Goal: Transaction & Acquisition: Book appointment/travel/reservation

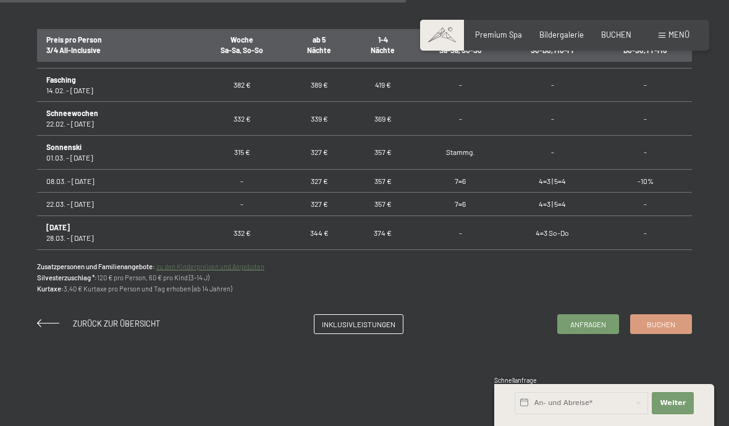
scroll to position [772, 0]
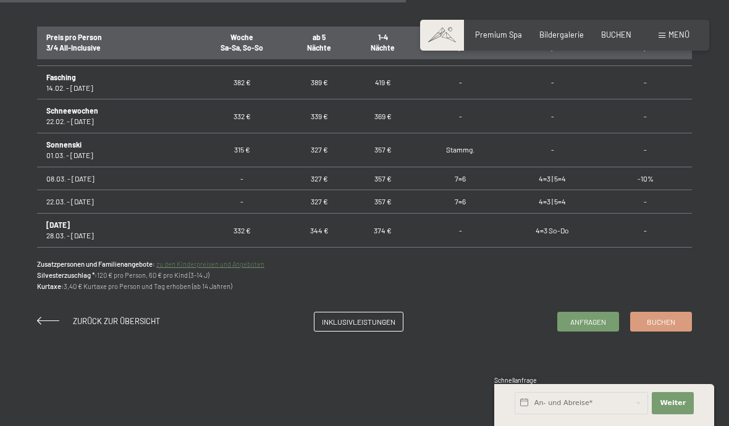
click at [247, 266] on link "zu den Kinderpreisen und Angeboten" at bounding box center [210, 264] width 108 height 8
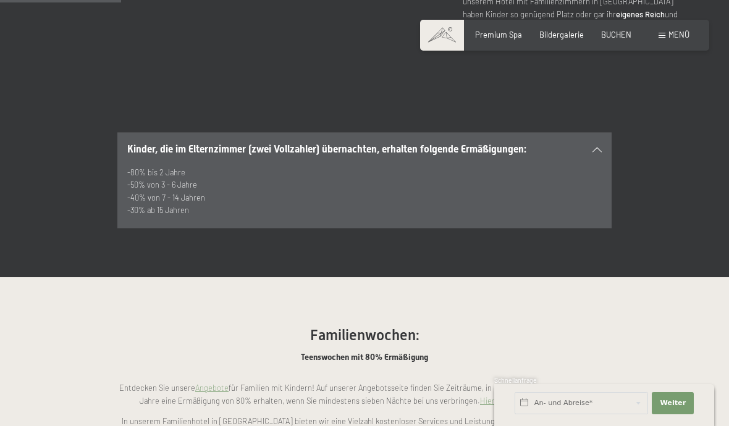
scroll to position [667, 0]
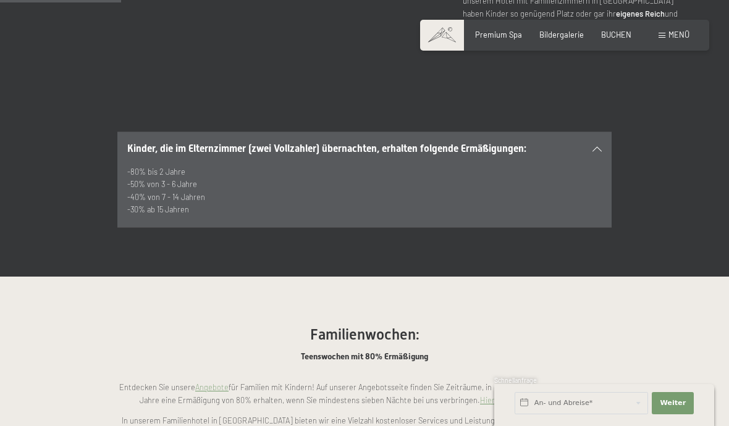
click at [568, 395] on link "Hier geht es zu den Angeboten:" at bounding box center [534, 400] width 109 height 10
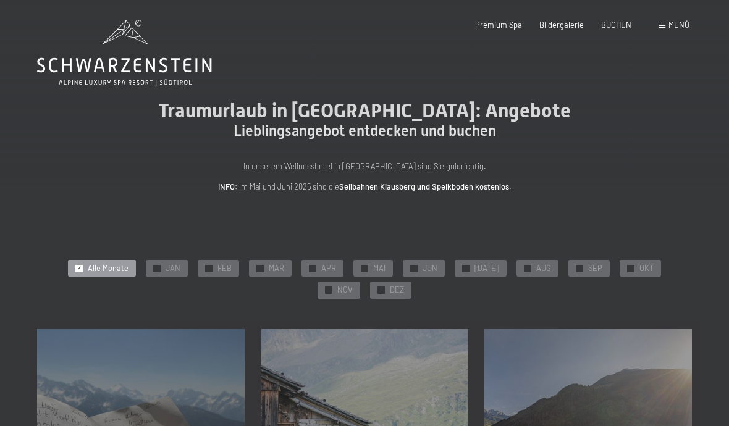
click at [306, 255] on span "Einwilligung Marketing*" at bounding box center [296, 248] width 102 height 12
click at [238, 255] on input "Einwilligung Marketing*" at bounding box center [232, 248] width 12 height 12
checkbox input "false"
click at [321, 265] on span "APR" at bounding box center [328, 268] width 15 height 11
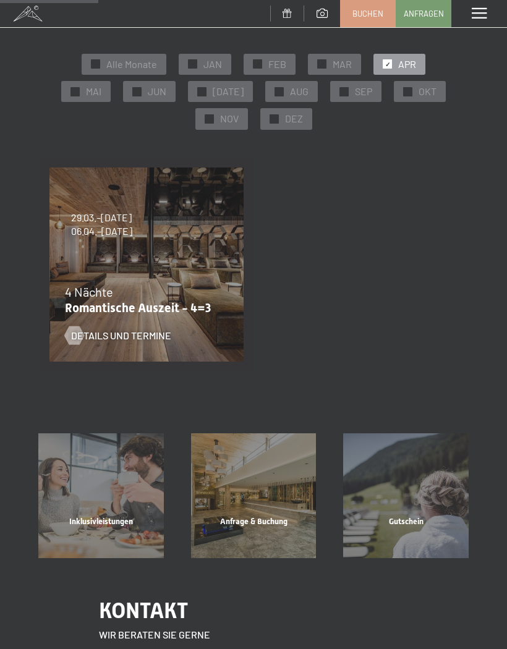
scroll to position [123, 0]
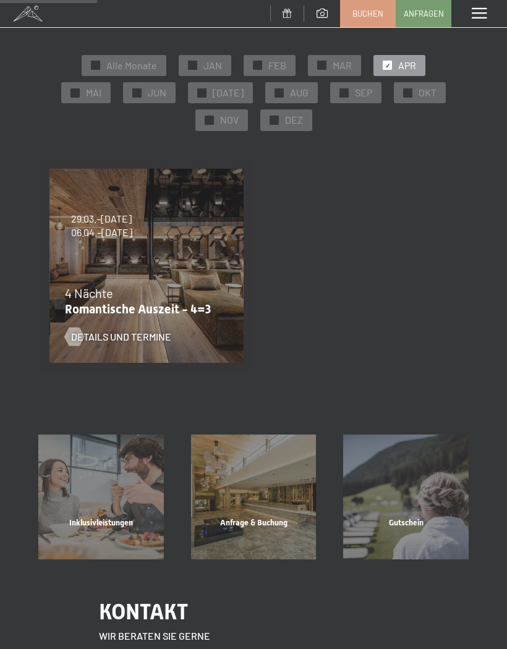
click at [158, 285] on div "4 Nächte" at bounding box center [143, 292] width 157 height 17
click at [131, 331] on span "Details und Termine" at bounding box center [121, 337] width 100 height 14
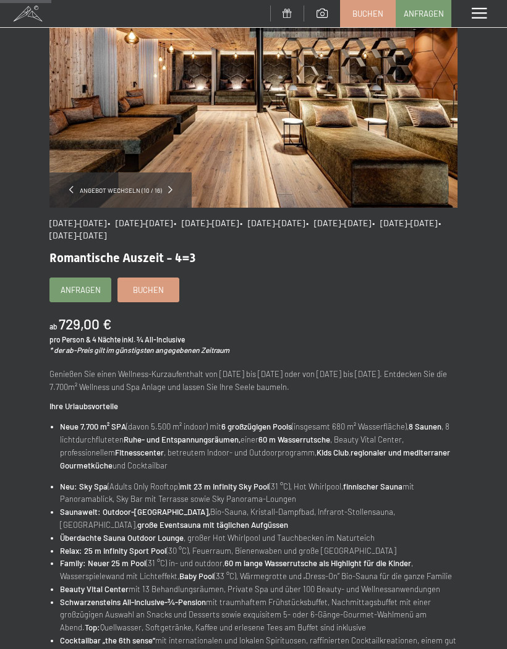
scroll to position [108, 0]
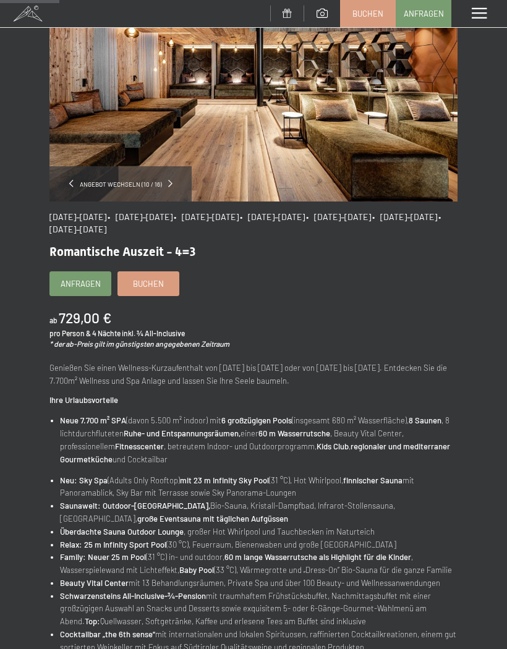
click at [97, 239] on div "09.11.–05.12.2025 • 08.12.–19.12.2025 • 11.01.–23.01.2026 • 08.03.–27.03.2026 •…" at bounding box center [253, 519] width 408 height 637
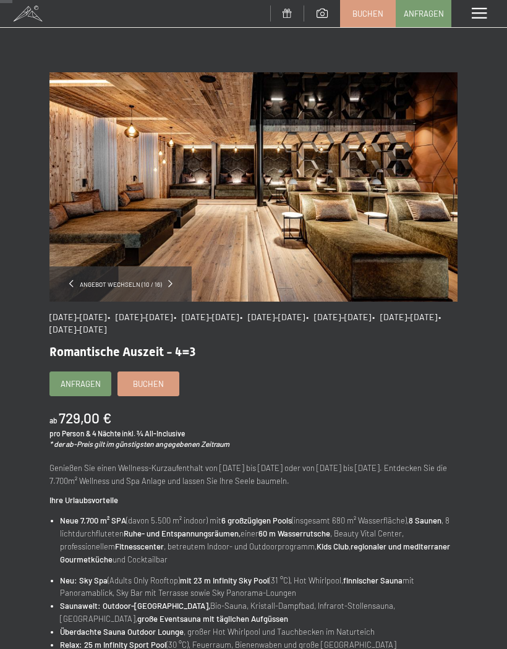
scroll to position [0, 0]
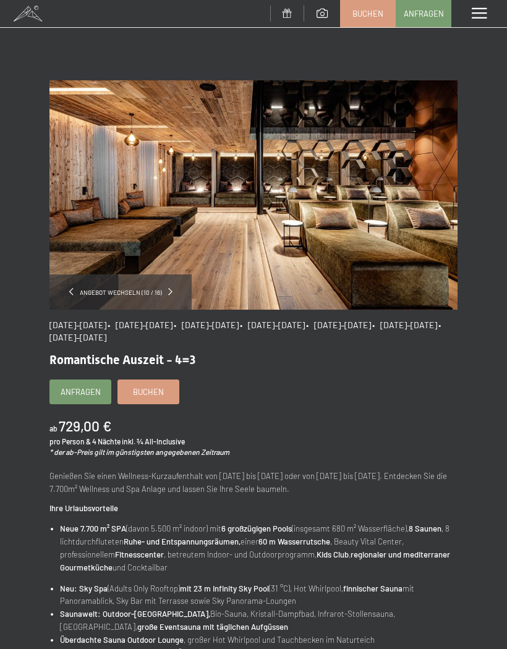
click at [166, 402] on div "Anfragen Buchen" at bounding box center [253, 391] width 408 height 25
click at [164, 400] on link "Buchen" at bounding box center [148, 391] width 61 height 23
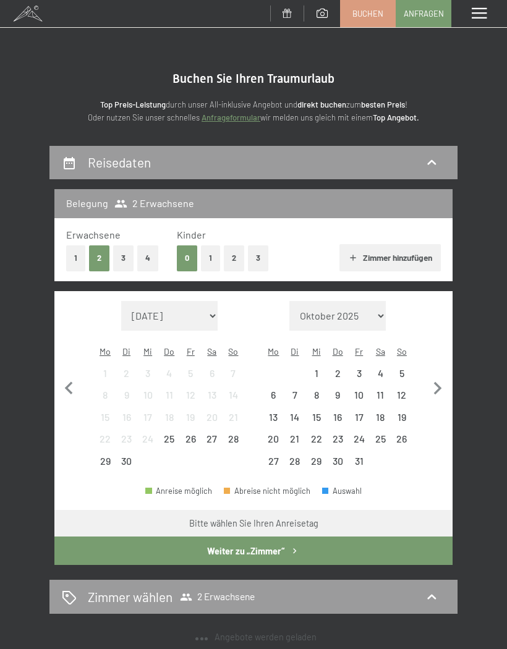
select select "[DATE]"
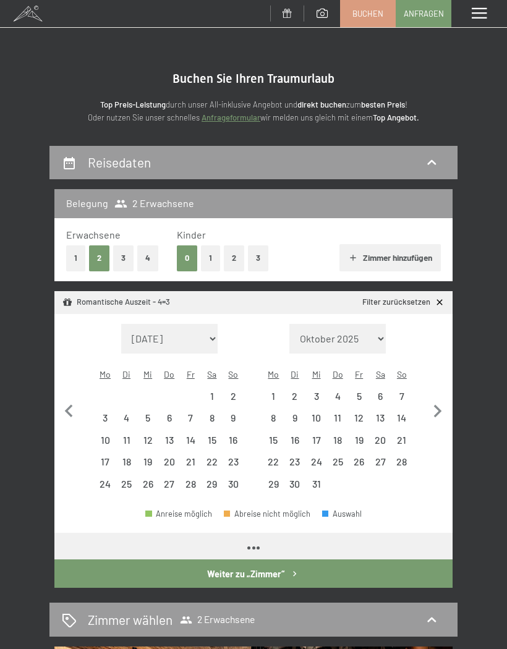
select select "[DATE]"
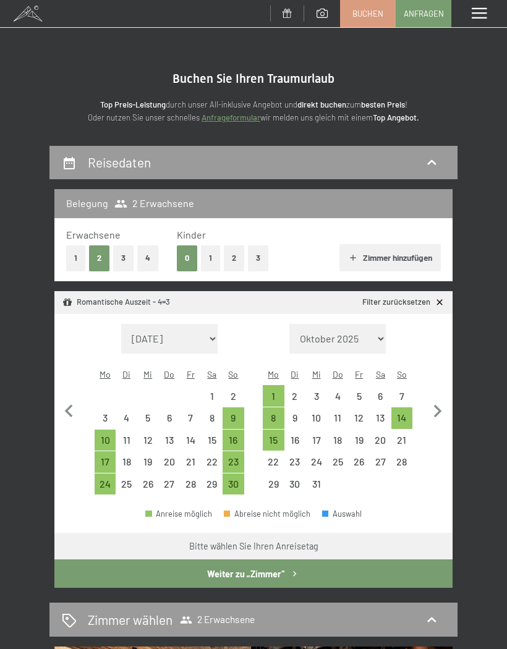
click at [439, 405] on icon "button" at bounding box center [437, 412] width 26 height 26
select select "[DATE]"
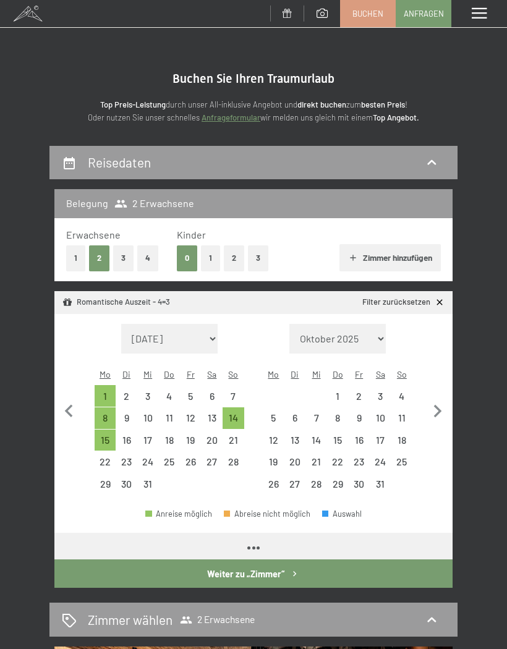
select select "[DATE]"
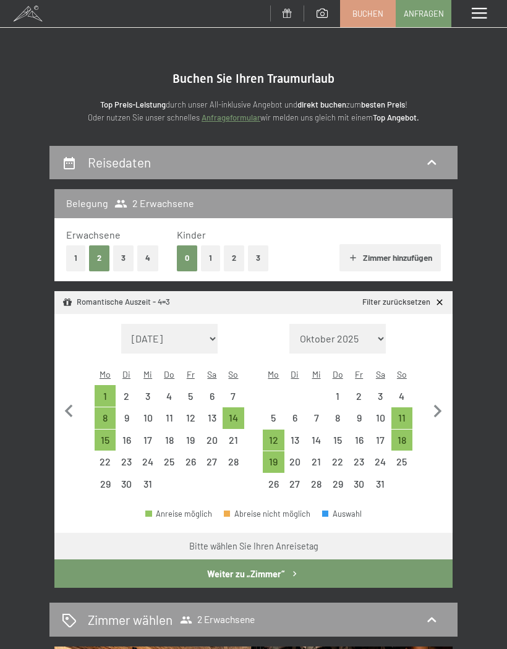
click at [438, 408] on icon "button" at bounding box center [437, 412] width 26 height 26
select select "[DATE]"
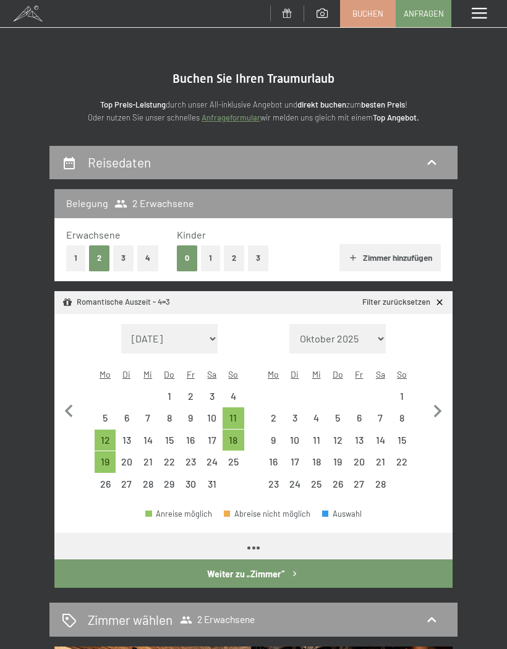
select select "[DATE]"
click at [444, 405] on icon "button" at bounding box center [437, 412] width 26 height 26
select select "[DATE]"
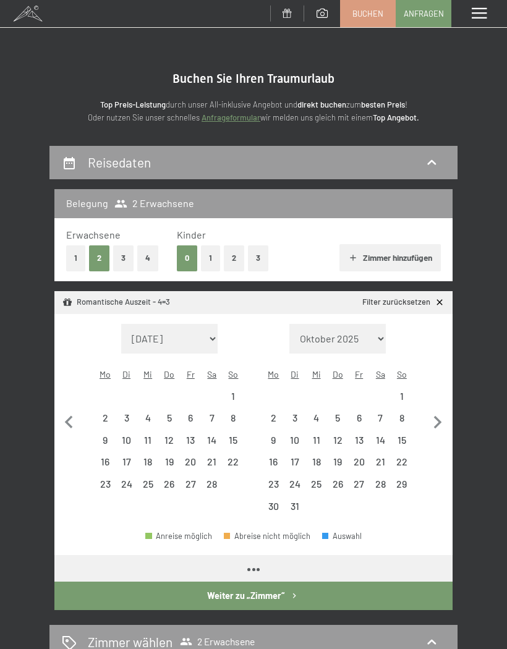
select select "[DATE]"
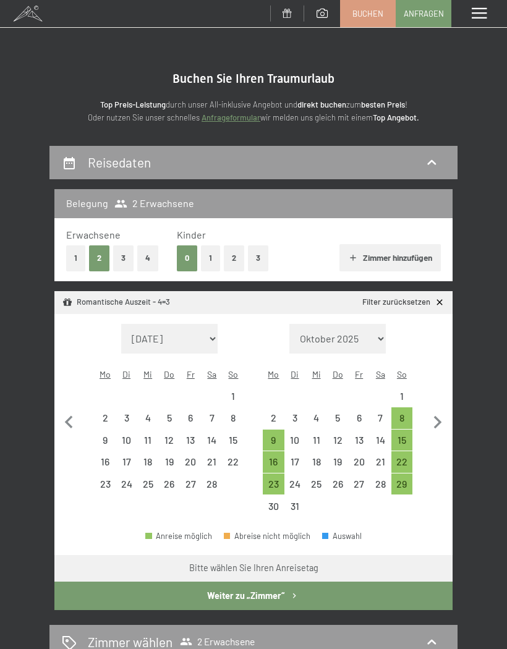
click at [443, 410] on icon "button" at bounding box center [437, 423] width 26 height 26
select select "[DATE]"
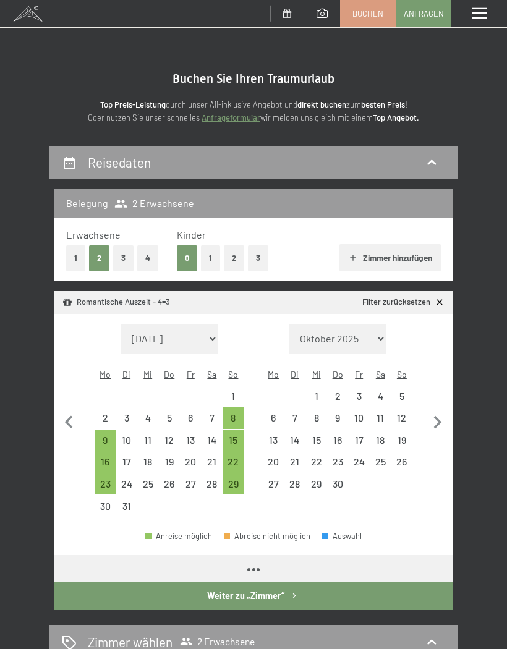
select select "[DATE]"
click at [277, 413] on div "6" at bounding box center [273, 422] width 19 height 19
select select "[DATE]"
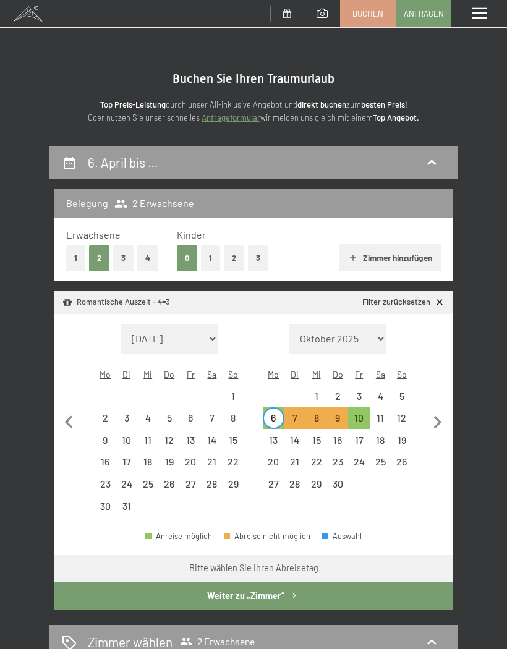
click at [259, 261] on button "3" at bounding box center [258, 257] width 20 height 25
select select "[DATE]"
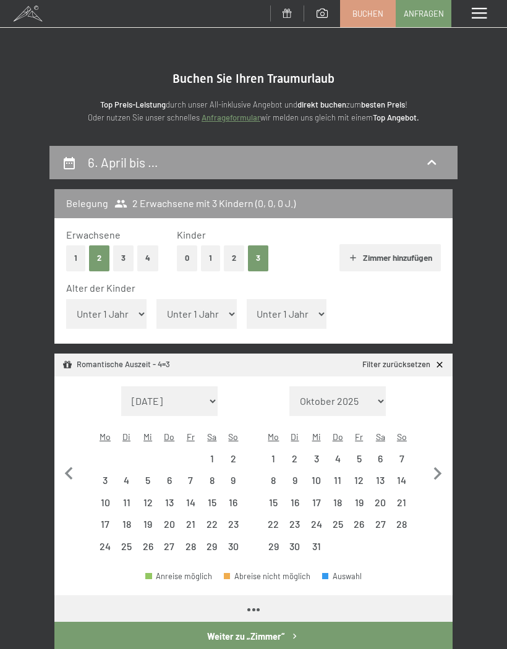
select select "[DATE]"
click at [440, 461] on icon "button" at bounding box center [437, 474] width 26 height 26
select select "[DATE]"
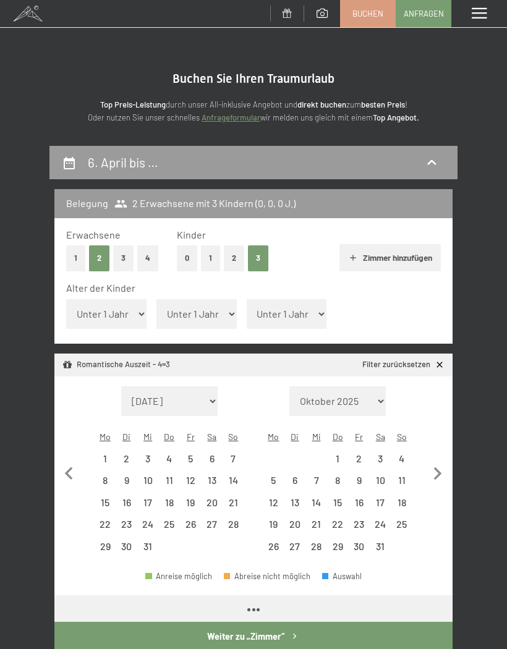
select select "[DATE]"
click at [441, 462] on icon "button" at bounding box center [437, 474] width 26 height 26
select select "[DATE]"
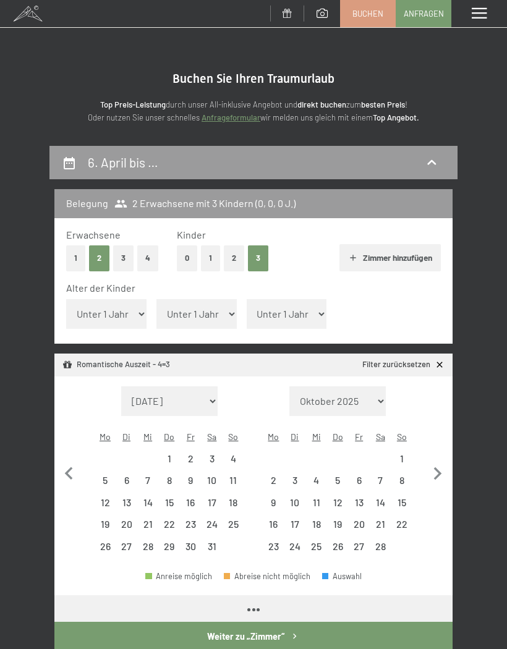
select select "[DATE]"
click at [445, 461] on icon "button" at bounding box center [437, 474] width 26 height 26
select select "[DATE]"
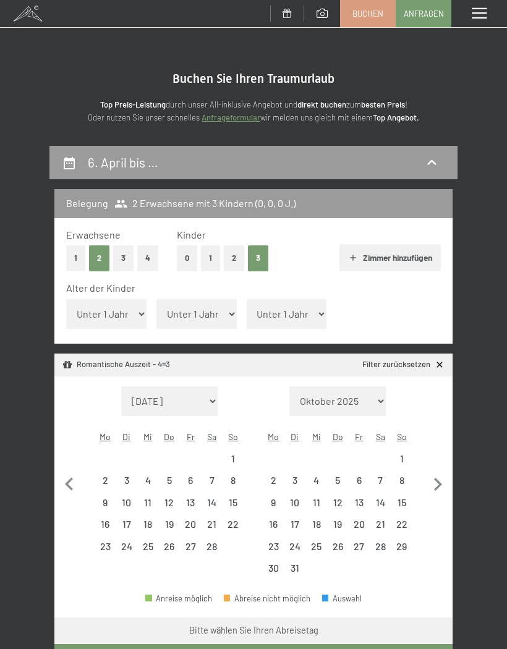
click at [442, 471] on icon "button" at bounding box center [437, 484] width 26 height 26
select select "[DATE]"
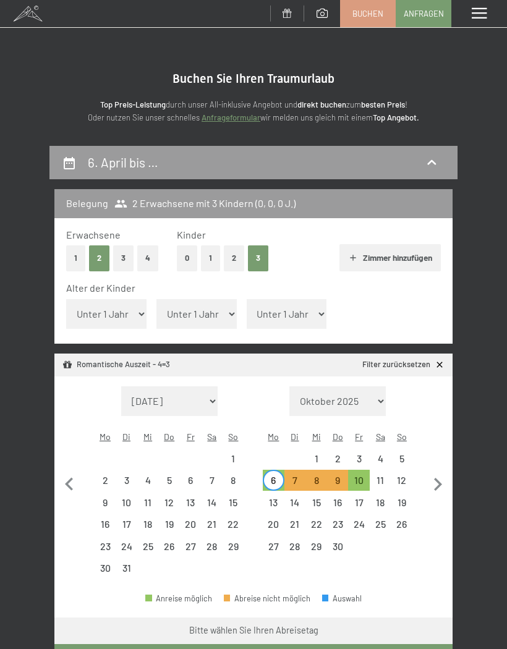
click at [132, 307] on select "Unter 1 Jahr 1 Jahr 2 Jahre 3 Jahre 4 Jahre 5 Jahre 6 Jahre 7 Jahre 8 Jahre 9 J…" at bounding box center [106, 314] width 80 height 30
select select "8"
select select "[DATE]"
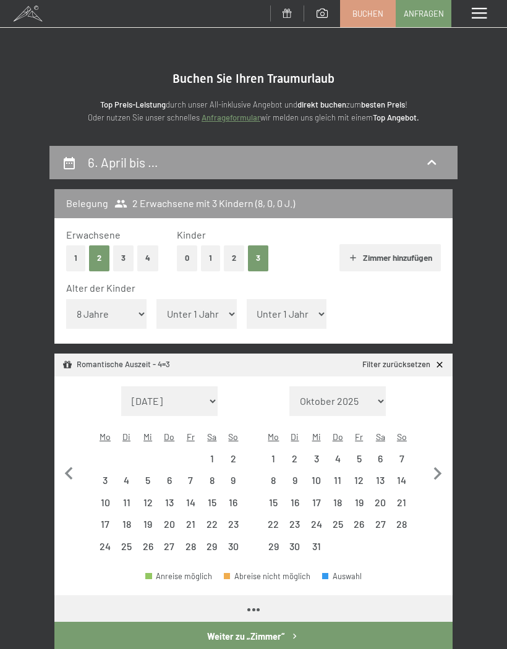
select select "[DATE]"
click at [211, 309] on select "Unter 1 Jahr 1 Jahr 2 Jahre 3 Jahre 4 Jahre 5 Jahre 6 Jahre 7 Jahre 8 Jahre 9 J…" at bounding box center [196, 314] width 80 height 30
select select "12"
select select "[DATE]"
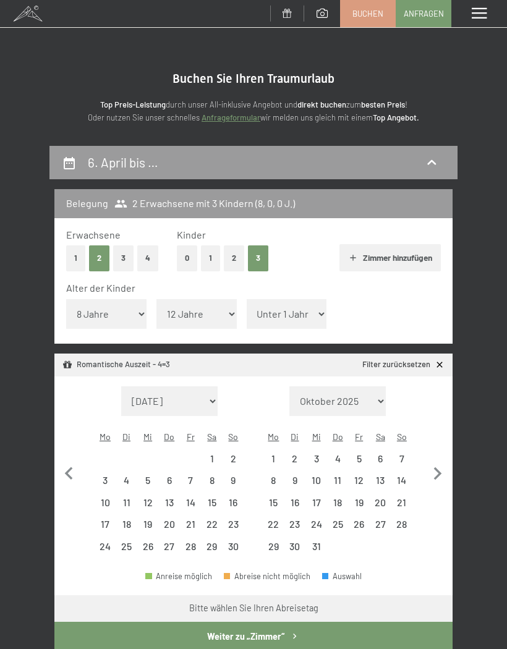
select select "[DATE]"
click at [293, 314] on select "Unter 1 Jahr 1 Jahr 2 Jahre 3 Jahre 4 Jahre 5 Jahre 6 Jahre 7 Jahre 8 Jahre 9 J…" at bounding box center [287, 314] width 80 height 30
select select "14"
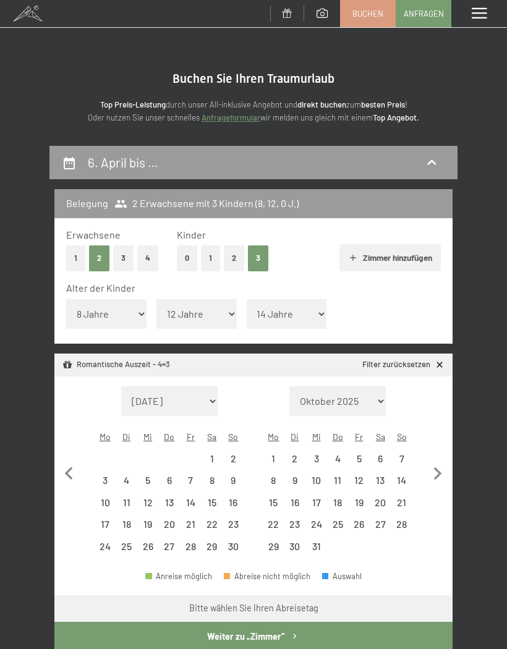
select select "[DATE]"
click at [339, 622] on button "Weiter zu „Zimmer“" at bounding box center [253, 636] width 398 height 28
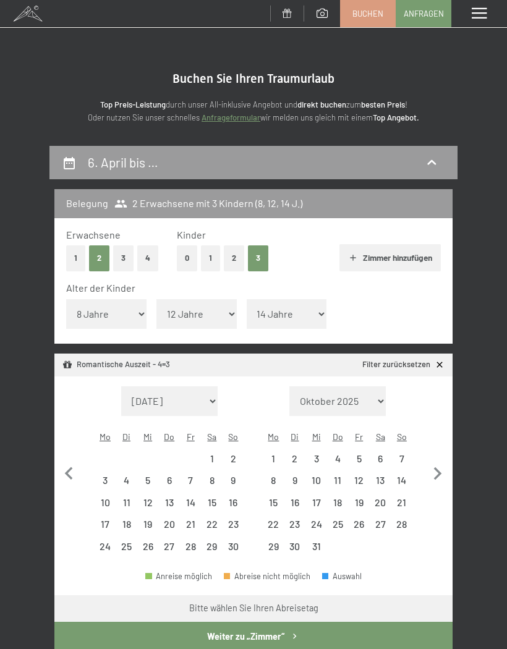
scroll to position [145, 0]
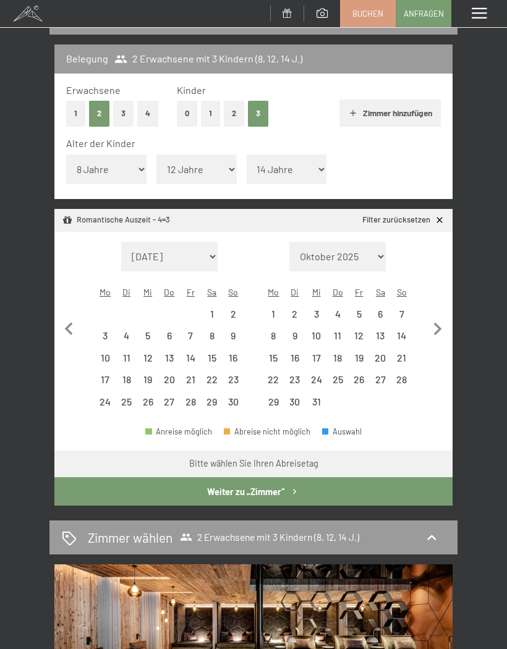
select select "[DATE]"
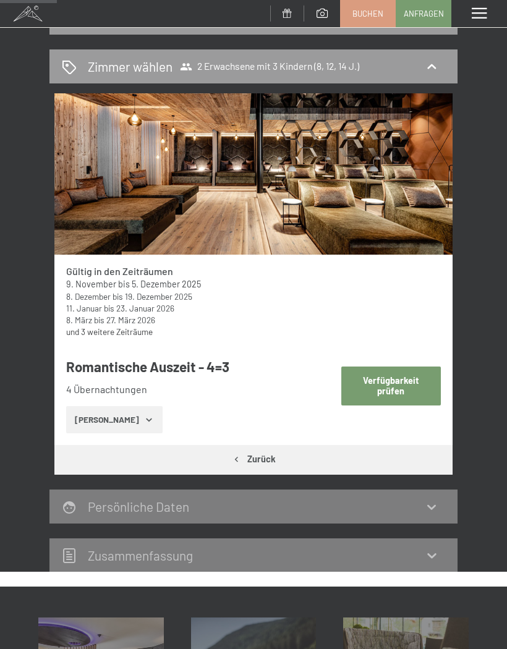
click at [424, 391] on button "Verfügbarkeit prüfen" at bounding box center [390, 385] width 99 height 39
select select "8"
select select "12"
select select "14"
select select "[DATE]"
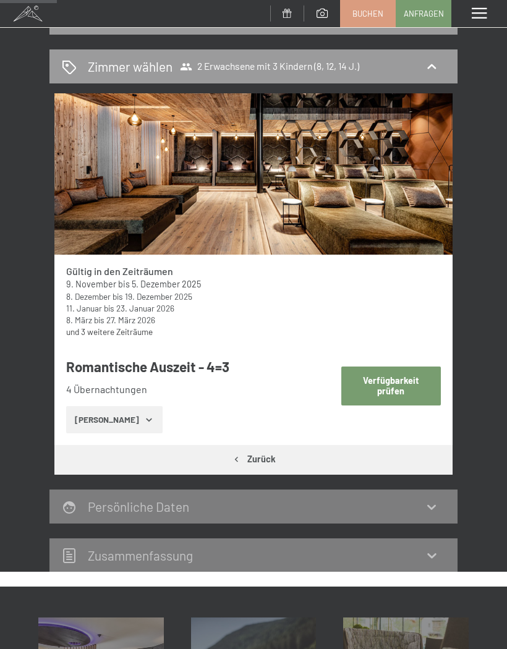
select select "[DATE]"
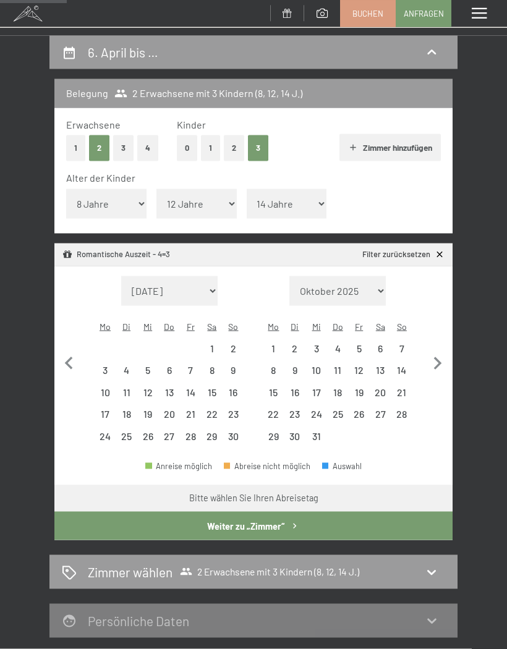
scroll to position [99, 0]
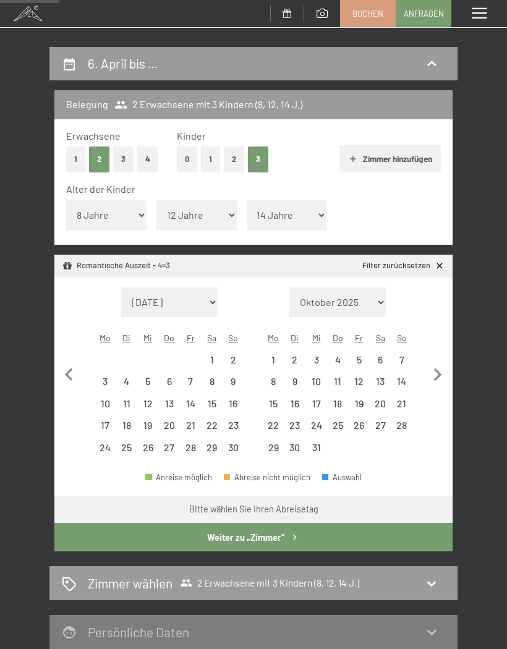
click at [434, 362] on icon "button" at bounding box center [437, 375] width 26 height 26
select select "[DATE]"
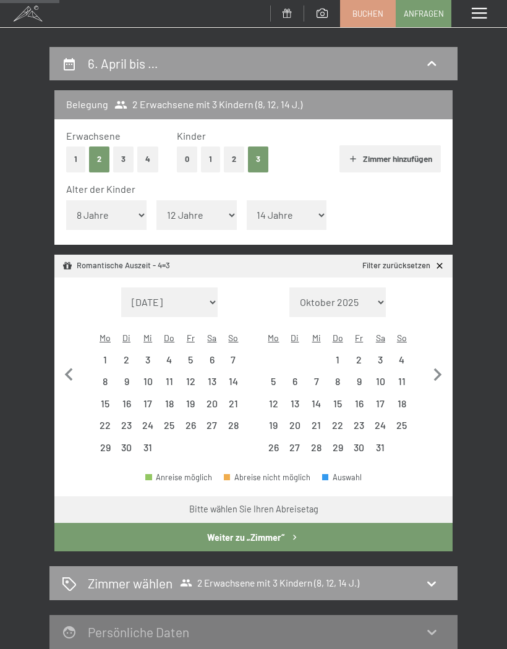
click at [436, 362] on icon "button" at bounding box center [437, 375] width 26 height 26
select select "[DATE]"
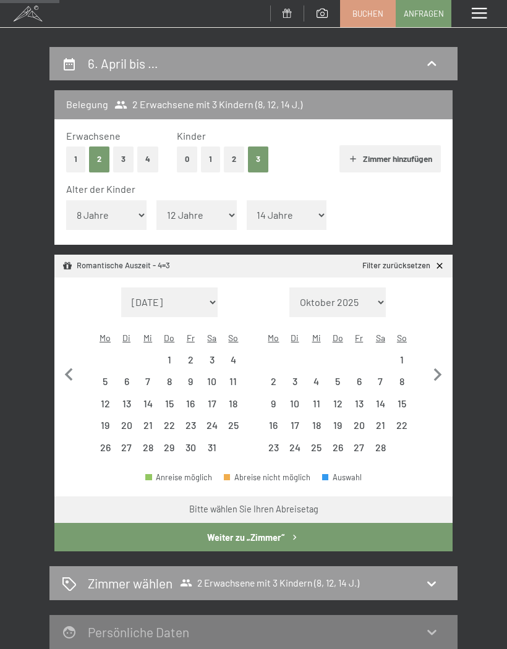
click at [437, 362] on icon "button" at bounding box center [437, 375] width 26 height 26
select select "[DATE]"
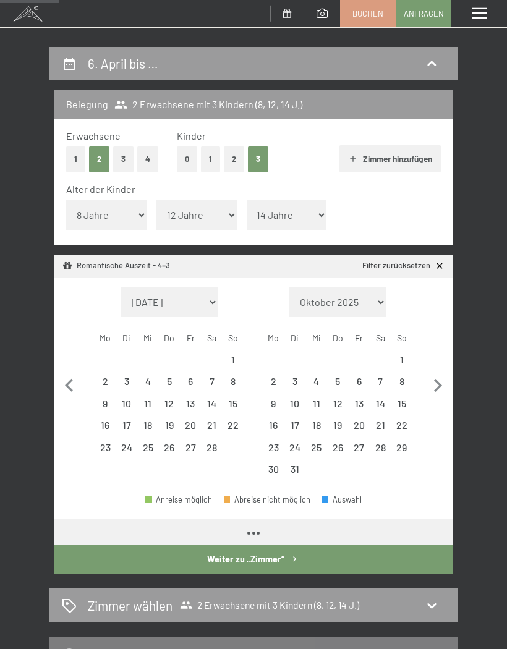
select select "[DATE]"
click at [440, 379] on icon "button" at bounding box center [438, 385] width 8 height 13
select select "[DATE]"
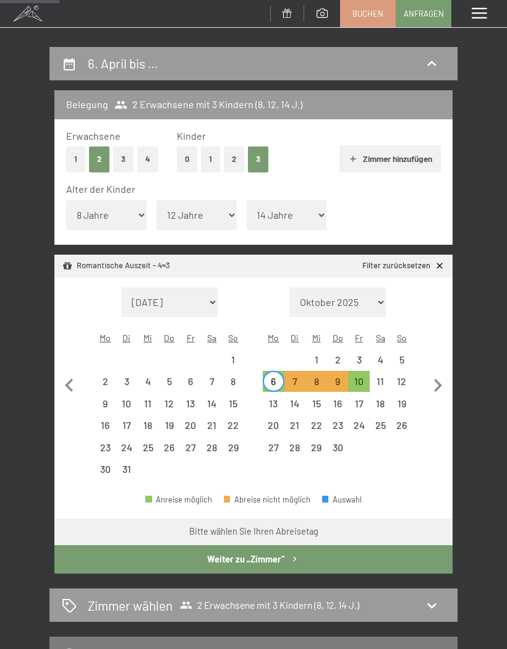
click at [360, 376] on div "10" at bounding box center [358, 385] width 19 height 19
select select "[DATE]"
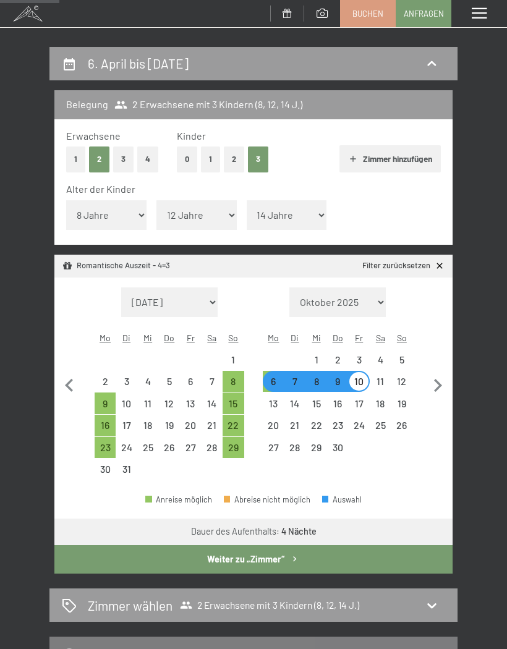
select select "[DATE]"
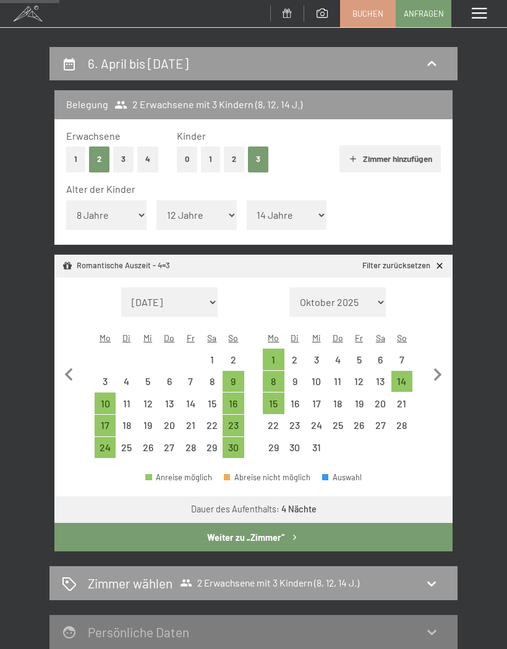
click at [437, 368] on icon "button" at bounding box center [438, 374] width 8 height 13
select select "[DATE]"
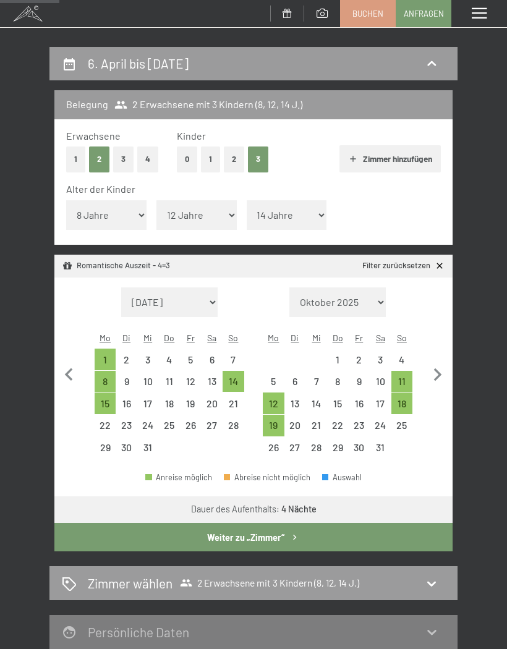
click at [437, 362] on icon "button" at bounding box center [437, 375] width 26 height 26
select select "[DATE]"
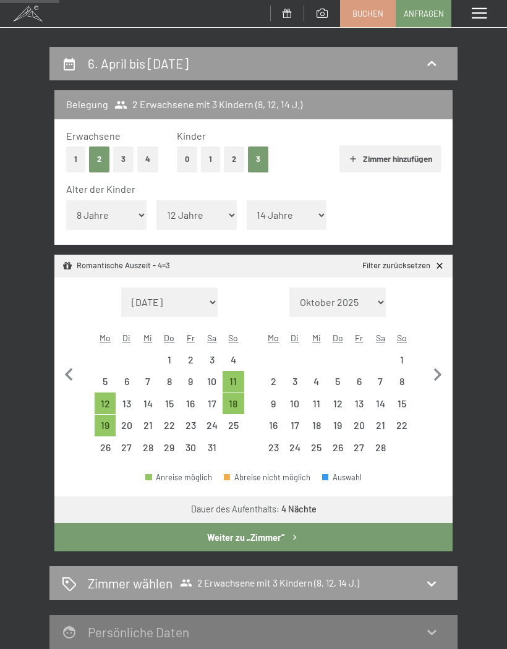
click at [436, 362] on icon "button" at bounding box center [437, 375] width 26 height 26
select select "[DATE]"
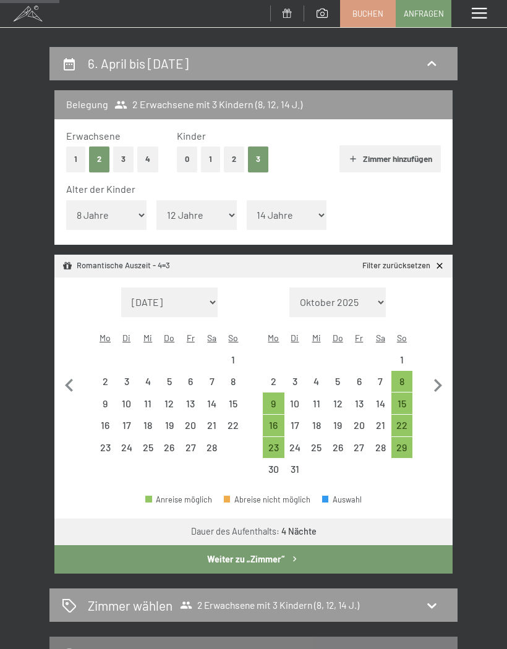
click at [444, 373] on icon "button" at bounding box center [437, 386] width 26 height 26
select select "[DATE]"
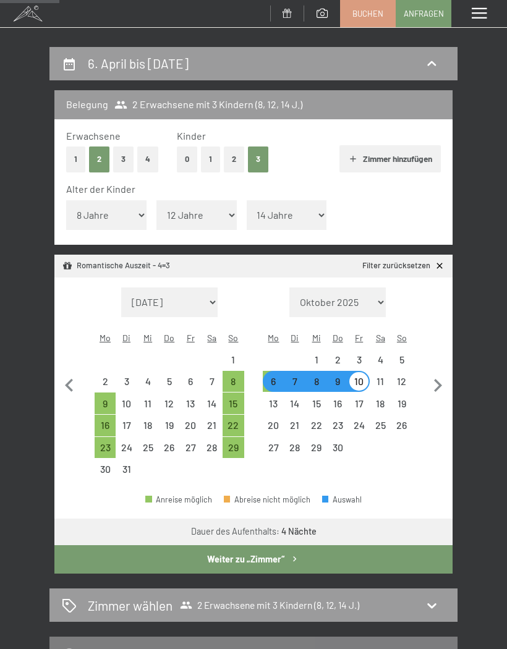
click at [276, 376] on div "6" at bounding box center [273, 385] width 19 height 19
select select "[DATE]"
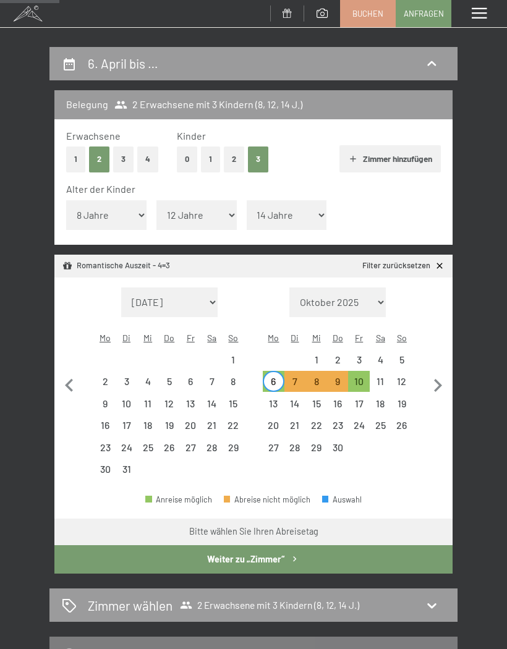
click at [347, 545] on button "Weiter zu „Zimmer“" at bounding box center [253, 559] width 398 height 28
select select "[DATE]"
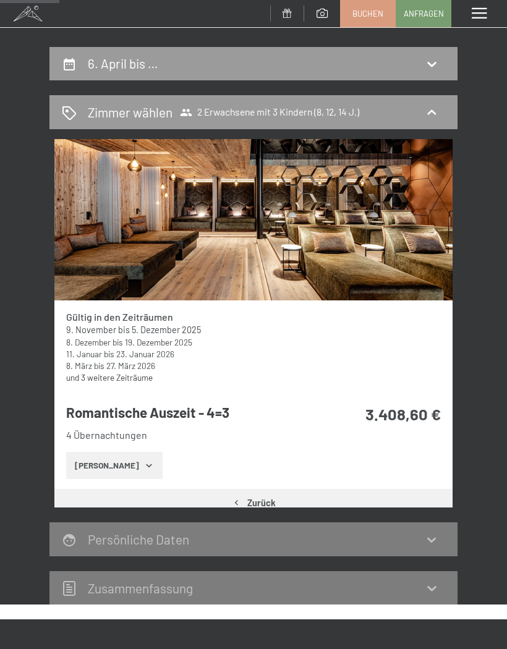
scroll to position [145, 0]
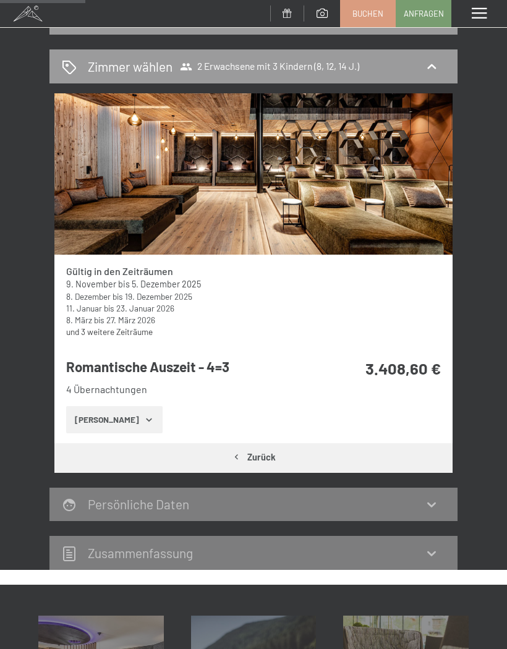
click at [144, 421] on icon "button" at bounding box center [149, 420] width 10 height 10
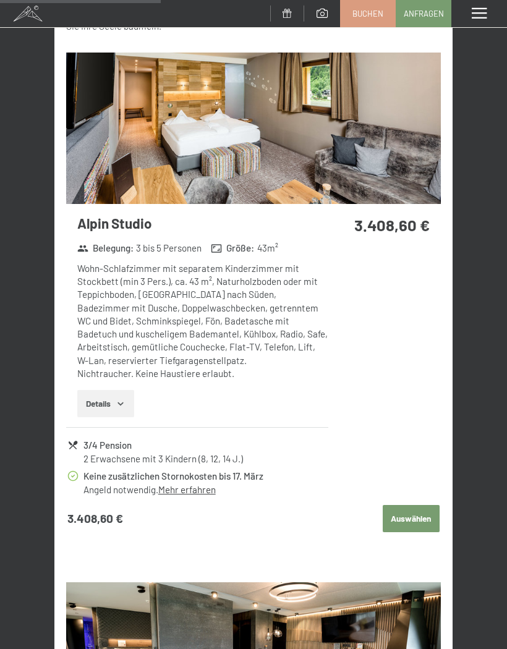
scroll to position [613, 0]
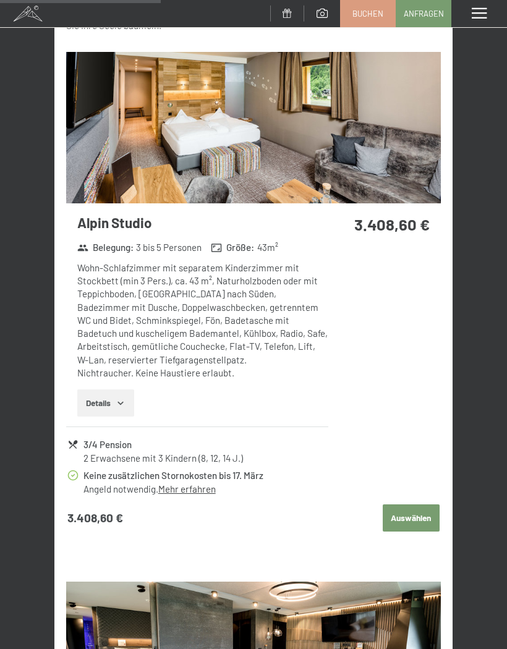
click at [118, 402] on icon "button" at bounding box center [121, 403] width 10 height 10
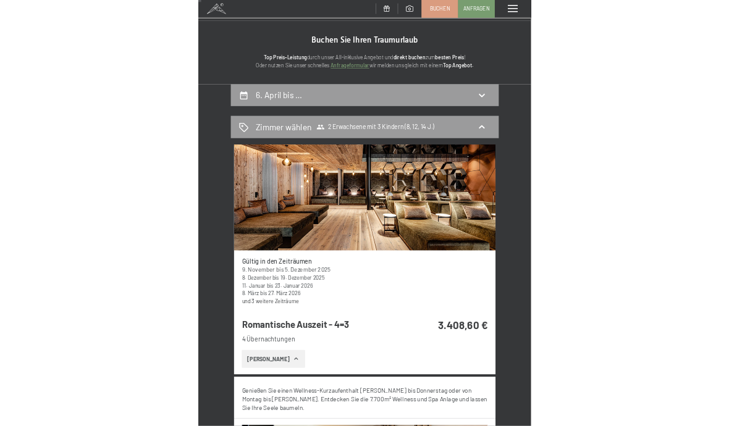
scroll to position [0, 0]
